Goal: Navigation & Orientation: Find specific page/section

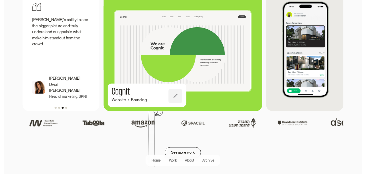
scroll to position [697, 0]
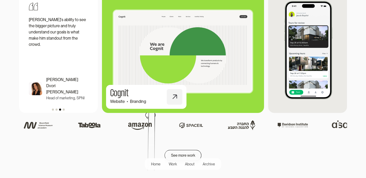
click at [217, 52] on img at bounding box center [183, 51] width 178 height 131
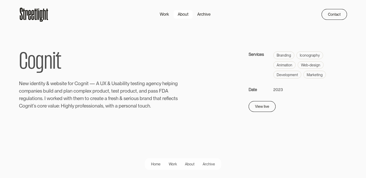
click at [187, 14] on div "About" at bounding box center [183, 14] width 11 height 6
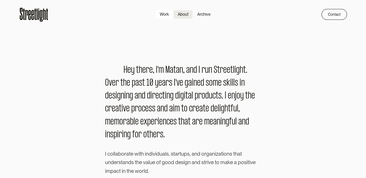
click at [165, 17] on div "Work" at bounding box center [164, 14] width 9 height 6
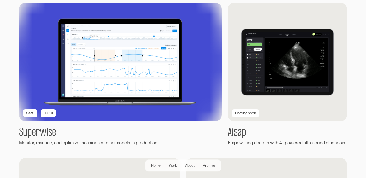
scroll to position [116, 0]
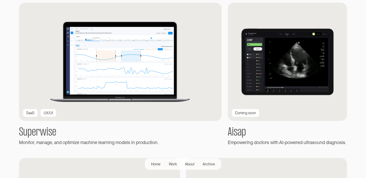
click at [291, 58] on img at bounding box center [287, 62] width 119 height 118
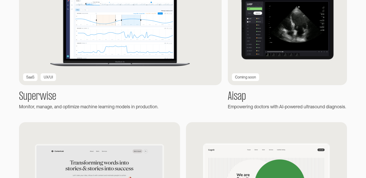
click at [247, 71] on img at bounding box center [287, 26] width 119 height 118
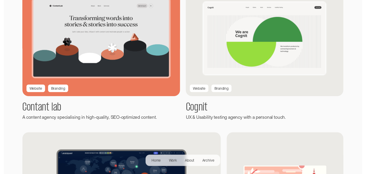
scroll to position [294, 0]
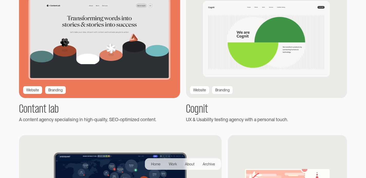
click at [119, 55] on img at bounding box center [99, 39] width 177 height 130
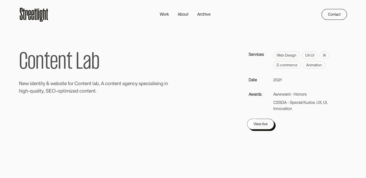
click at [265, 121] on div "View live" at bounding box center [261, 124] width 14 height 6
click at [161, 13] on div "Work" at bounding box center [164, 14] width 9 height 6
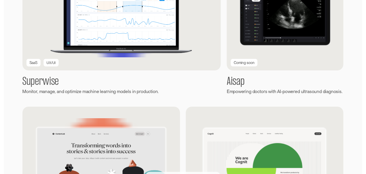
scroll to position [164, 0]
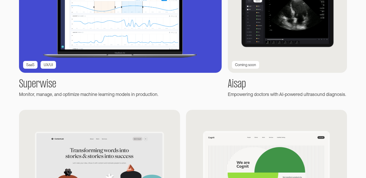
click at [132, 37] on img at bounding box center [120, 14] width 223 height 130
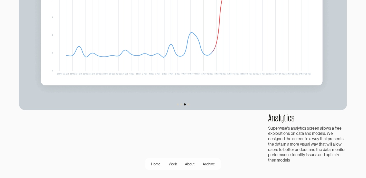
scroll to position [512, 0]
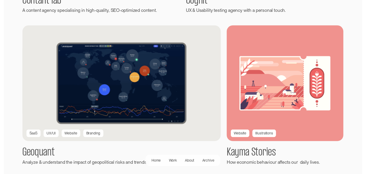
scroll to position [405, 0]
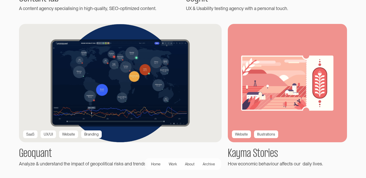
click at [281, 90] on img at bounding box center [288, 83] width 130 height 129
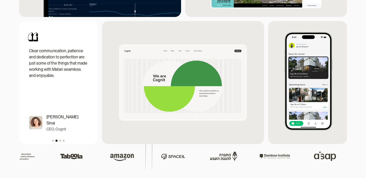
scroll to position [662, 0]
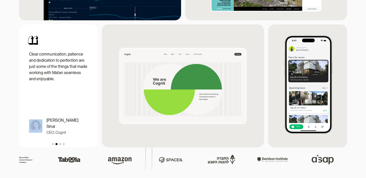
drag, startPoint x: 60, startPoint y: 105, endPoint x: 38, endPoint y: 108, distance: 22.2
click at [38, 108] on div "Clear communication, patience and dedication to perfection are just some of the…" at bounding box center [58, 86] width 71 height 115
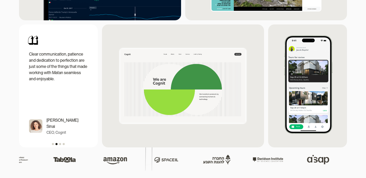
click at [59, 147] on div "carousel" at bounding box center [58, 143] width 79 height 8
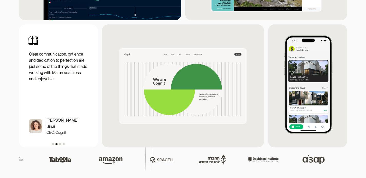
click at [60, 145] on div "Show slide 3 of 4" at bounding box center [60, 144] width 2 height 2
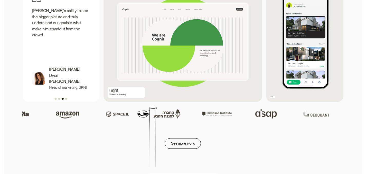
scroll to position [706, 0]
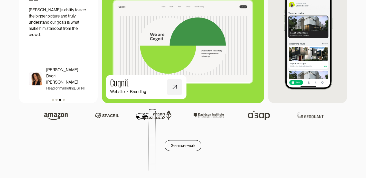
click at [165, 87] on div "Cognit Website Branding" at bounding box center [138, 87] width 57 height 16
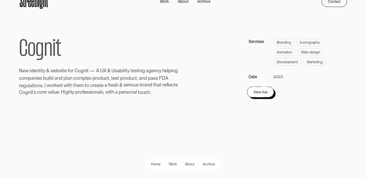
scroll to position [14, 0]
click at [267, 98] on div at bounding box center [262, 92] width 27 height 11
click at [266, 96] on div at bounding box center [268, 92] width 11 height 20
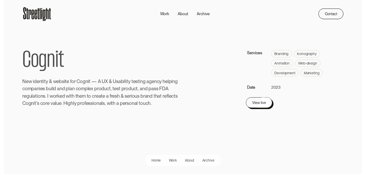
scroll to position [0, 0]
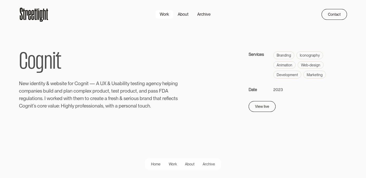
click at [165, 16] on div "Work" at bounding box center [164, 14] width 9 height 6
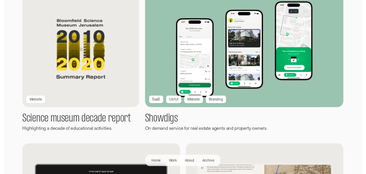
scroll to position [594, 0]
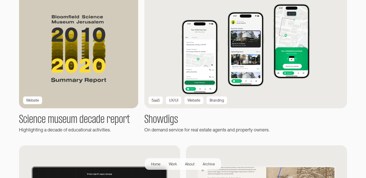
click at [101, 76] on img at bounding box center [78, 49] width 131 height 130
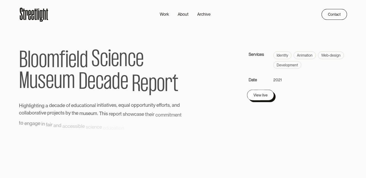
click at [260, 97] on div "View live" at bounding box center [261, 95] width 14 height 6
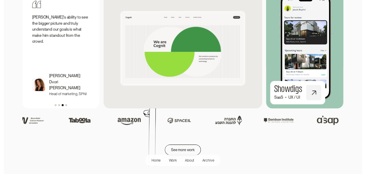
scroll to position [699, 0]
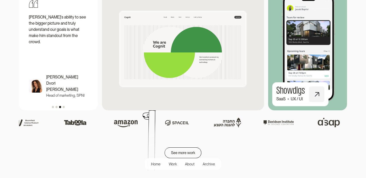
click at [312, 97] on div at bounding box center [317, 94] width 16 height 16
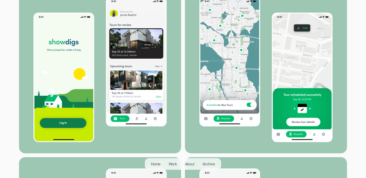
scroll to position [1228, 0]
